Goal: Task Accomplishment & Management: Manage account settings

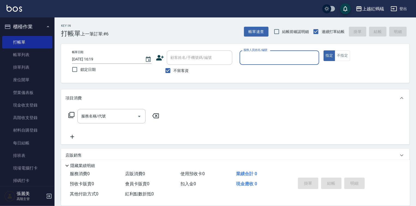
click at [395, 68] on div "帳單日期 [DATE] 16:19 鎖定日期 顧客姓名/手機號碼/編號 顧客姓名/手機號碼/編號 不留客資 服務人員姓名/編號 服務人員姓名/編號 指定 不指定" at bounding box center [236, 63] width 336 height 26
drag, startPoint x: 264, startPoint y: 53, endPoint x: 266, endPoint y: 57, distance: 4.8
click at [264, 53] on input "服務人員姓名/編號" at bounding box center [279, 58] width 75 height 10
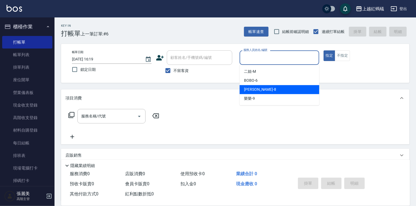
click at [276, 90] on div "[PERSON_NAME] -8" at bounding box center [280, 89] width 80 height 9
type input "[PERSON_NAME]-8"
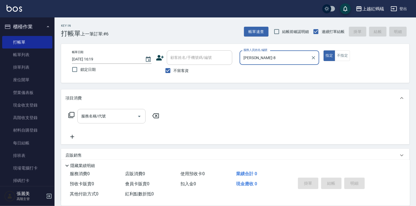
drag, startPoint x: 116, startPoint y: 113, endPoint x: 117, endPoint y: 116, distance: 3.2
click at [116, 113] on input "服務名稱/代號" at bounding box center [107, 117] width 55 height 10
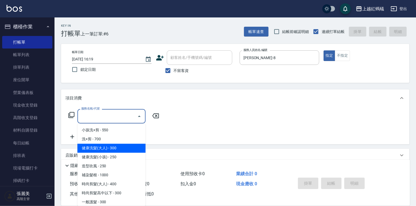
click at [128, 146] on span "健康洗髮(大人) - 300" at bounding box center [112, 148] width 68 height 9
type input "健康洗髮(大人)(201)"
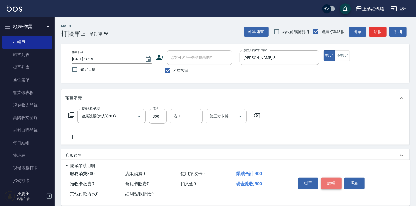
click at [335, 182] on button "結帳" at bounding box center [331, 183] width 20 height 11
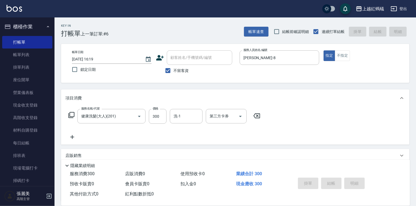
type input "[DATE] 16:59"
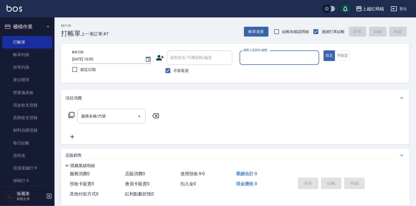
drag, startPoint x: 351, startPoint y: 174, endPoint x: 237, endPoint y: 216, distance: 122.1
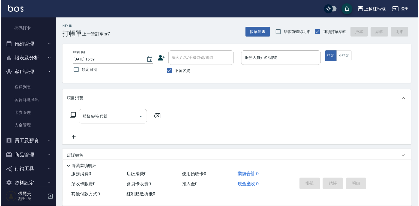
scroll to position [163, 0]
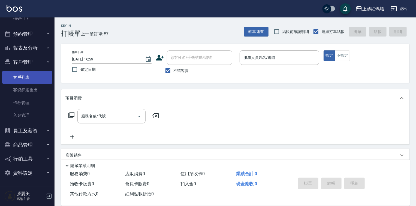
click at [28, 76] on link "客戶列表" at bounding box center [27, 77] width 50 height 13
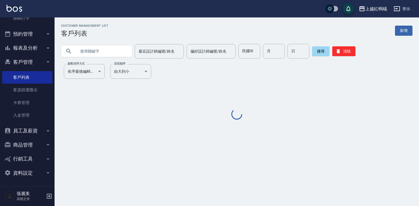
click at [103, 49] on input "text" at bounding box center [101, 51] width 51 height 15
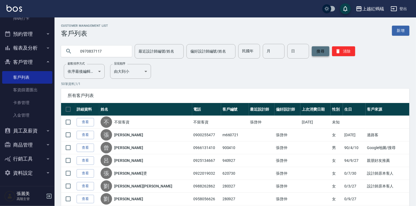
click at [327, 53] on button "搜尋" at bounding box center [320, 51] width 17 height 10
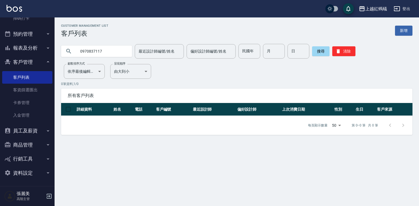
drag, startPoint x: 0, startPoint y: 166, endPoint x: 0, endPoint y: 161, distance: 4.9
click at [0, 161] on nav "櫃檯作業 打帳單 帳單列表 掛單列表 座位開單 營業儀表板 現金收支登錄 高階收支登錄 材料自購登錄 每日結帳 排班表 現場電腦打卡 掃碼打卡 預約管理 預約…" at bounding box center [27, 101] width 55 height 169
click at [100, 53] on input "0970837117" at bounding box center [101, 51] width 51 height 15
drag, startPoint x: 118, startPoint y: 44, endPoint x: 116, endPoint y: 53, distance: 10.0
click at [118, 44] on div "0970837117 最近設計師編號/姓名 最近設計師編號/姓名 偏好設計師編號/姓名 偏好設計師編號/姓名 民國年 民國年 月 月 日 日 搜尋 清除" at bounding box center [234, 47] width 358 height 21
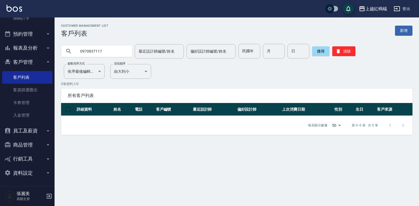
click at [115, 55] on input "0970837117" at bounding box center [101, 51] width 51 height 15
type input "0"
type input "0987751229"
click at [322, 52] on button "搜尋" at bounding box center [320, 51] width 17 height 10
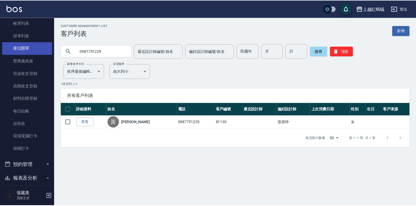
scroll to position [10, 0]
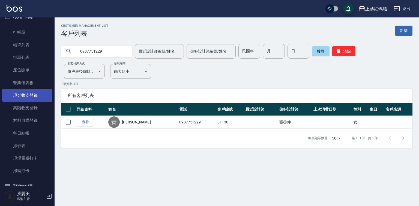
click at [27, 92] on link "現金收支登錄" at bounding box center [27, 95] width 50 height 13
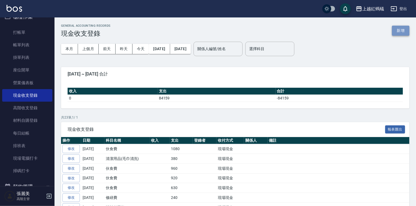
click at [404, 28] on button "新增" at bounding box center [400, 31] width 17 height 10
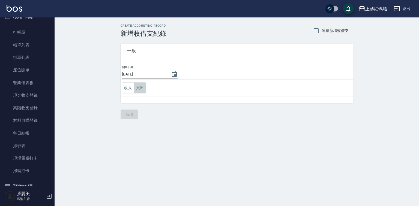
drag, startPoint x: 143, startPoint y: 88, endPoint x: 144, endPoint y: 95, distance: 6.6
click at [143, 88] on button "支出" at bounding box center [140, 87] width 12 height 11
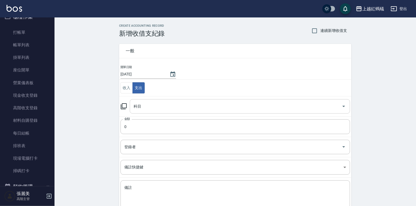
click at [147, 108] on input "科目" at bounding box center [235, 107] width 207 height 10
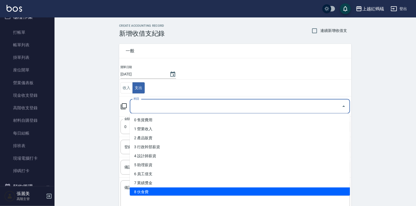
click at [154, 191] on li "8 伙食費" at bounding box center [240, 192] width 221 height 9
type input "8 伙食費"
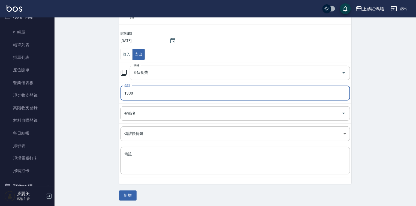
scroll to position [34, 0]
type input "1330"
click at [126, 196] on button "新增" at bounding box center [127, 195] width 17 height 10
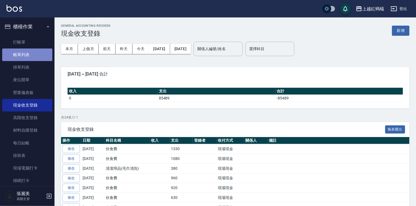
click at [29, 56] on link "帳單列表" at bounding box center [27, 55] width 50 height 13
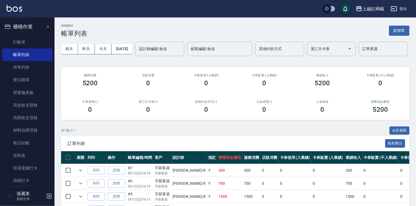
click at [138, 54] on input "設計師編號/姓名" at bounding box center [160, 49] width 44 height 10
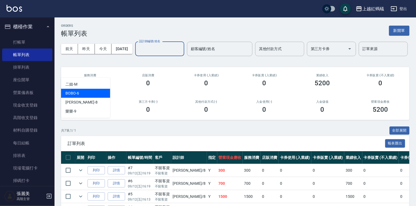
click at [98, 96] on div "BOBO -6" at bounding box center [85, 93] width 49 height 9
type input "BOBO-6"
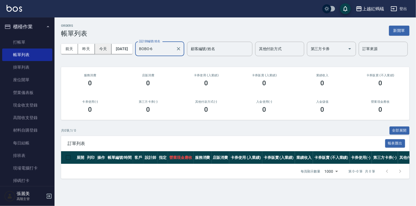
click at [100, 52] on button "今天" at bounding box center [103, 49] width 17 height 10
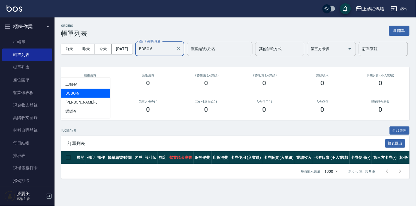
click at [138, 54] on input "BOBO-6" at bounding box center [156, 49] width 36 height 10
click at [83, 93] on div "BOBO -6" at bounding box center [85, 93] width 49 height 9
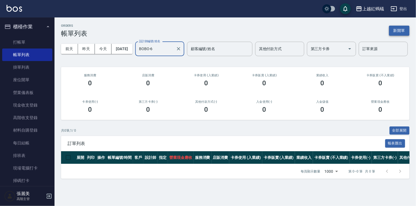
click at [404, 31] on button "新開單" at bounding box center [399, 31] width 20 height 10
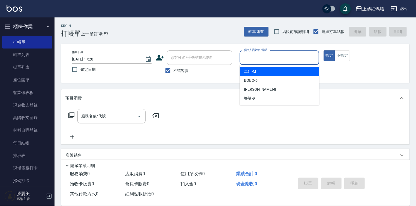
click at [266, 57] on input "服務人員姓名/編號" at bounding box center [279, 58] width 75 height 10
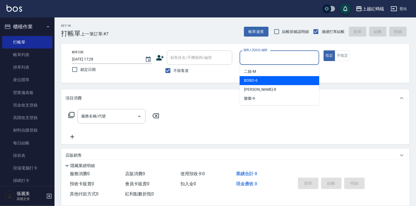
click at [259, 81] on div "BOBO -6" at bounding box center [280, 80] width 80 height 9
type input "BOBO-6"
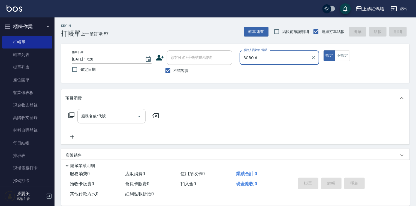
click at [118, 119] on input "服務名稱/代號" at bounding box center [107, 117] width 55 height 10
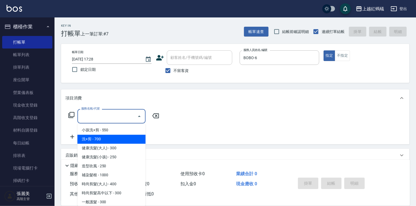
click at [125, 144] on span "洗+剪 - 700" at bounding box center [112, 139] width 68 height 9
type input "洗+剪(200)"
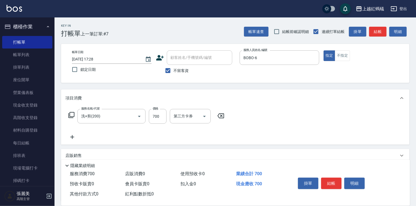
click at [221, 115] on icon at bounding box center [221, 116] width 14 height 7
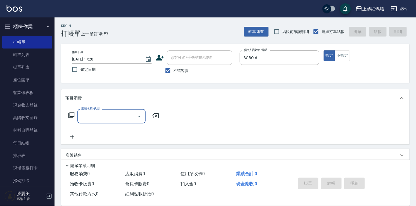
click at [109, 118] on input "服務名稱/代號" at bounding box center [107, 117] width 55 height 10
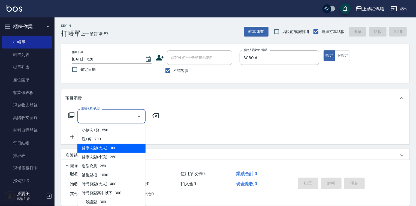
click at [119, 147] on span "健康洗髮(大人) - 300" at bounding box center [112, 148] width 68 height 9
type input "健康洗髮(大人)(201)"
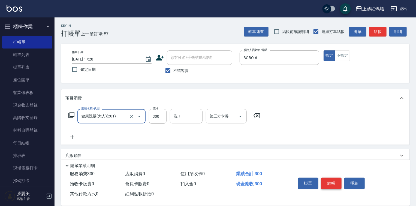
click at [333, 186] on button "結帳" at bounding box center [331, 183] width 20 height 11
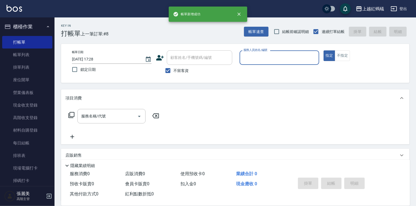
click at [267, 59] on input "服務人員姓名/編號" at bounding box center [279, 58] width 75 height 10
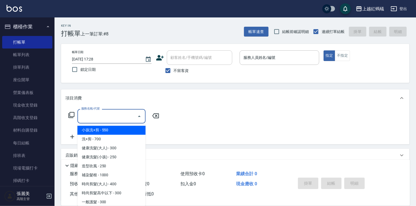
click at [118, 117] on input "服務名稱/代號" at bounding box center [107, 117] width 55 height 10
drag, startPoint x: 21, startPoint y: 58, endPoint x: 97, endPoint y: 99, distance: 86.1
click at [22, 58] on link "帳單列表" at bounding box center [27, 55] width 50 height 13
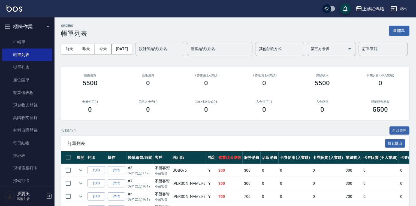
click at [135, 56] on div "設計師編號/姓名" at bounding box center [159, 49] width 49 height 14
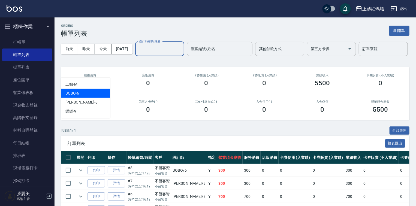
click at [96, 95] on div "BOBO -6" at bounding box center [85, 93] width 49 height 9
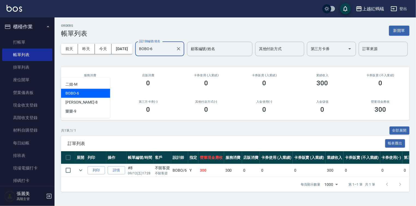
click at [138, 54] on input "BOBO-6" at bounding box center [156, 49] width 36 height 10
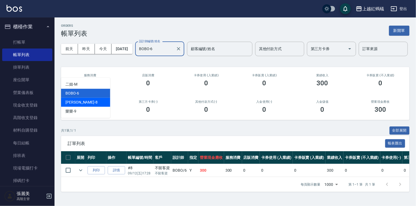
click at [89, 104] on div "[PERSON_NAME] -8" at bounding box center [85, 102] width 49 height 9
type input "[PERSON_NAME]-8"
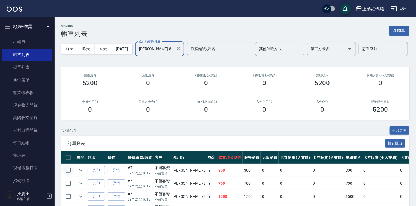
click at [70, 176] on input "checkbox" at bounding box center [67, 170] width 11 height 11
checkbox input "true"
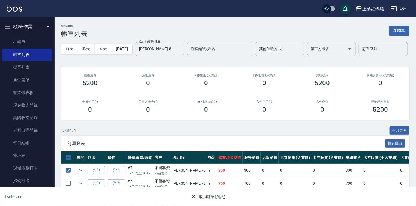
click at [203, 198] on button "取消訂單(預約)" at bounding box center [208, 197] width 40 height 10
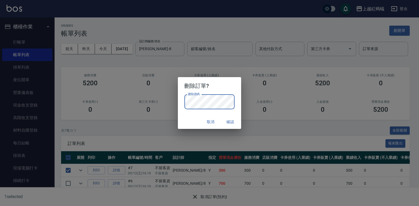
click at [233, 123] on button "確認" at bounding box center [230, 122] width 17 height 10
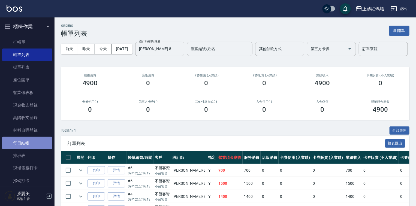
click at [31, 141] on link "每日結帳" at bounding box center [27, 143] width 50 height 13
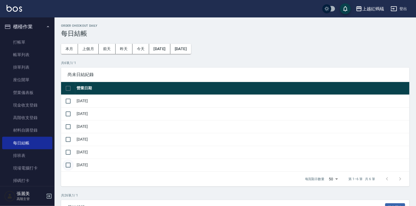
click at [68, 163] on input "checkbox" at bounding box center [67, 165] width 11 height 11
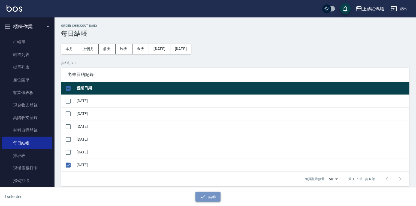
click at [201, 197] on icon "button" at bounding box center [203, 197] width 5 height 4
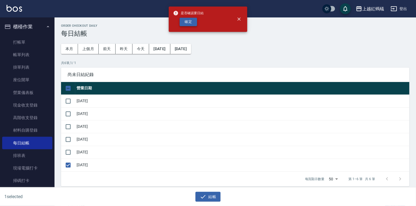
click at [186, 24] on button "確定" at bounding box center [188, 22] width 17 height 8
checkbox input "false"
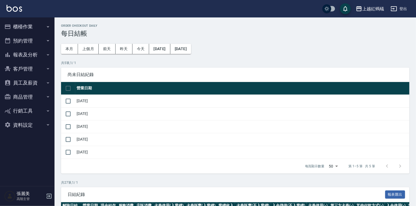
click at [23, 54] on button "報表及分析" at bounding box center [27, 55] width 50 height 14
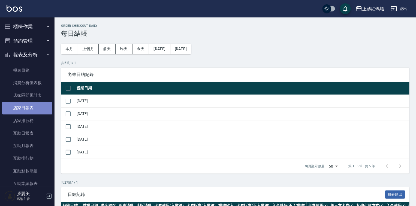
click at [33, 111] on link "店家日報表" at bounding box center [27, 108] width 50 height 13
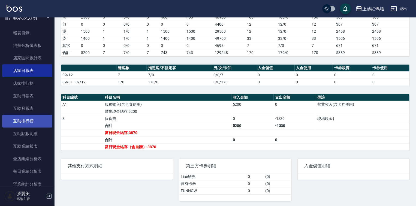
scroll to position [109, 0]
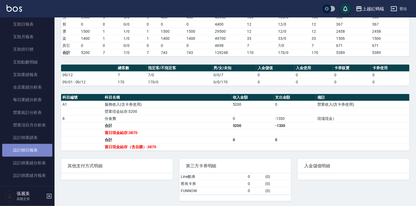
click at [33, 150] on link "設計師日報表" at bounding box center [27, 150] width 50 height 13
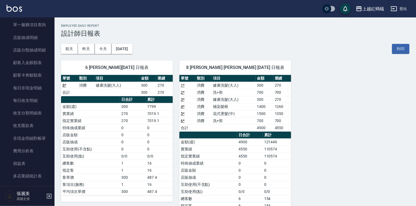
scroll to position [480, 0]
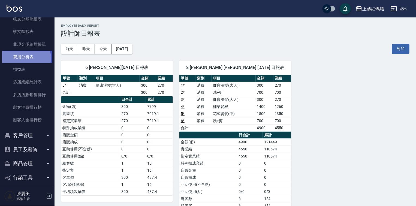
click at [26, 58] on link "費用分析表" at bounding box center [27, 57] width 50 height 13
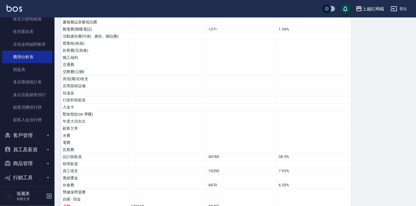
scroll to position [265, 0]
